Goal: Check status: Check status

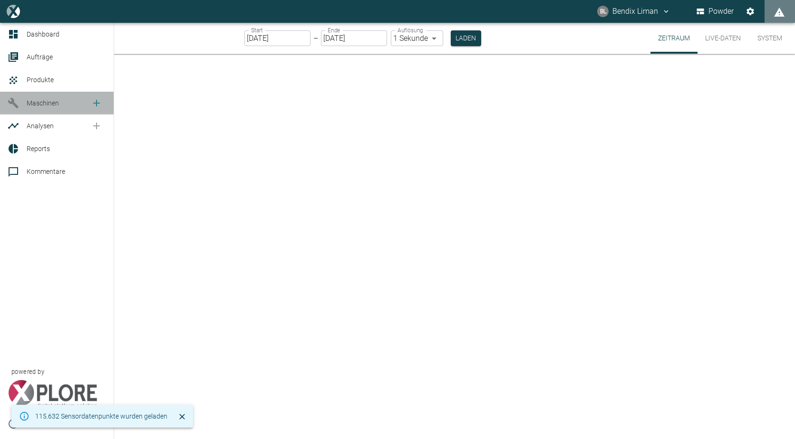
click at [21, 103] on div at bounding box center [15, 102] width 14 height 11
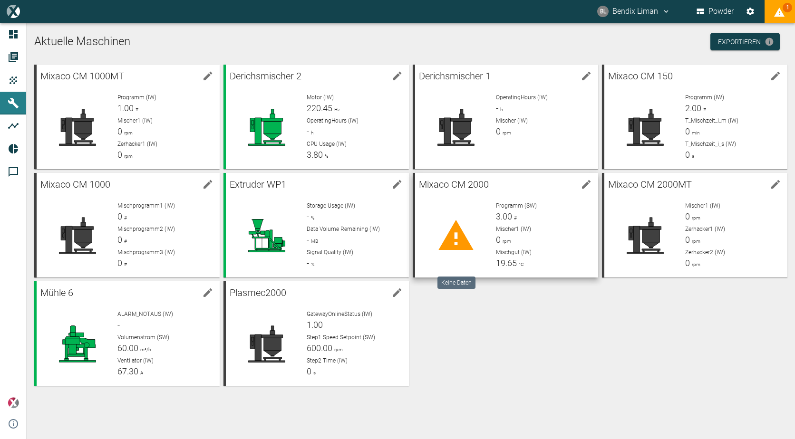
click at [461, 227] on icon at bounding box center [456, 236] width 38 height 38
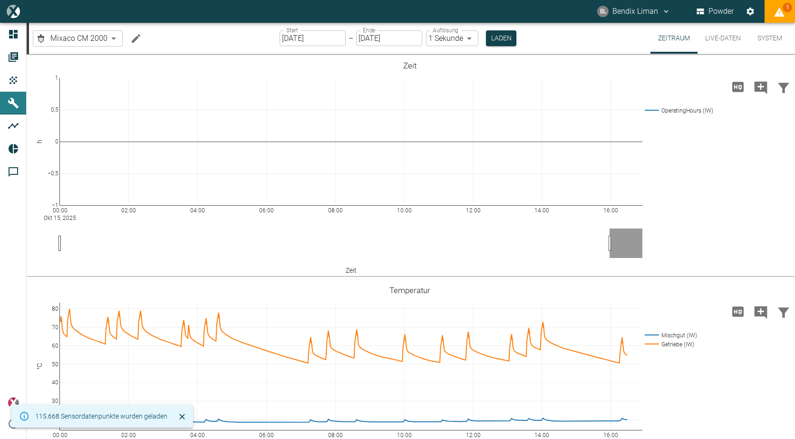
click at [717, 44] on button "Live-Daten" at bounding box center [722, 38] width 51 height 31
